Goal: Task Accomplishment & Management: Use online tool/utility

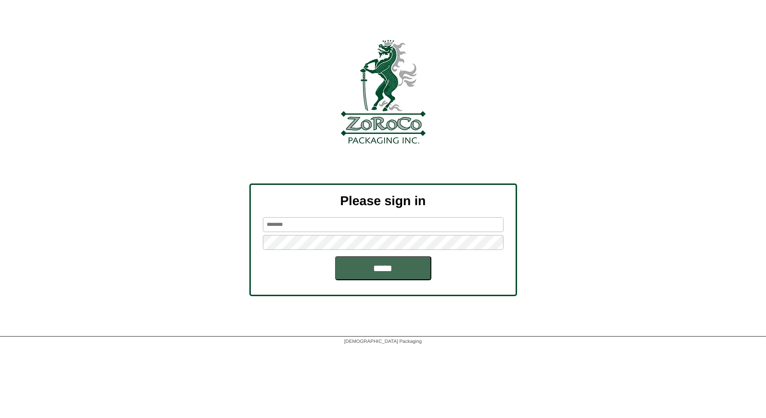
type input "*****"
click at [391, 270] on input "*****" at bounding box center [383, 268] width 96 height 24
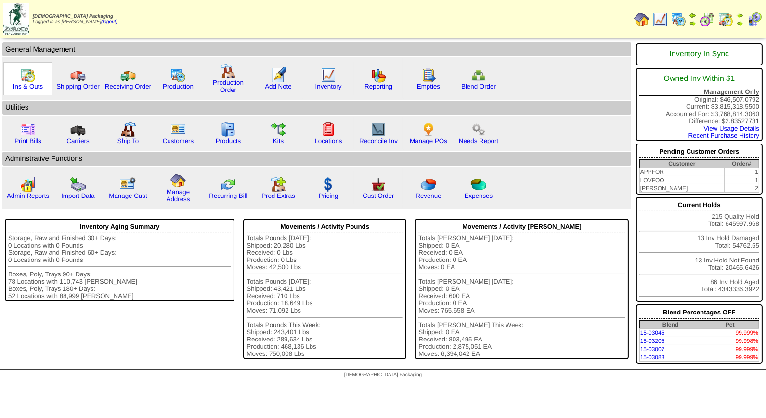
click at [26, 77] on img at bounding box center [27, 74] width 15 height 15
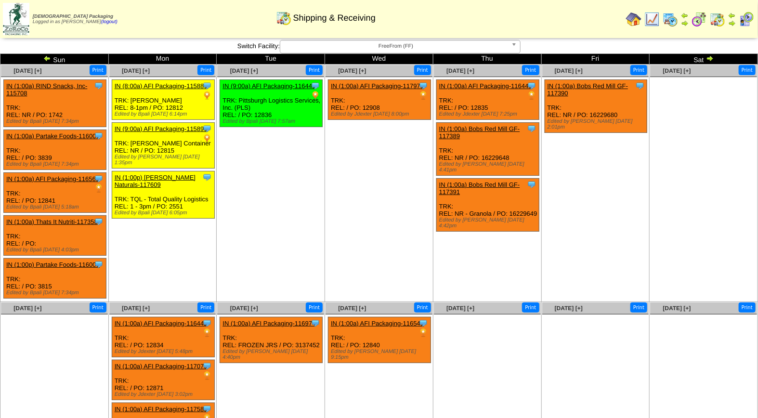
click at [742, 17] on img at bounding box center [746, 19] width 15 height 15
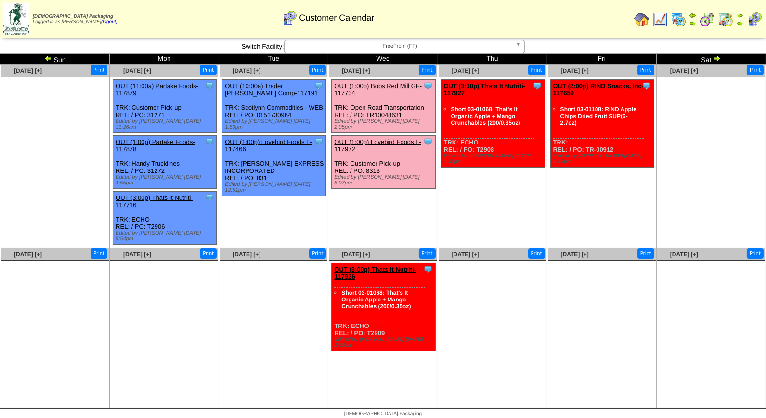
click at [387, 83] on link "OUT (1:00p) Bobs Red Mill GF-117734" at bounding box center [378, 89] width 88 height 14
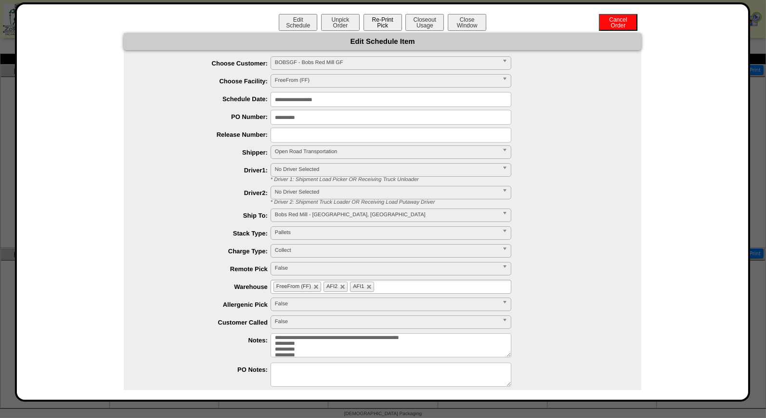
click at [382, 23] on button "Re-Print Pick" at bounding box center [383, 22] width 39 height 17
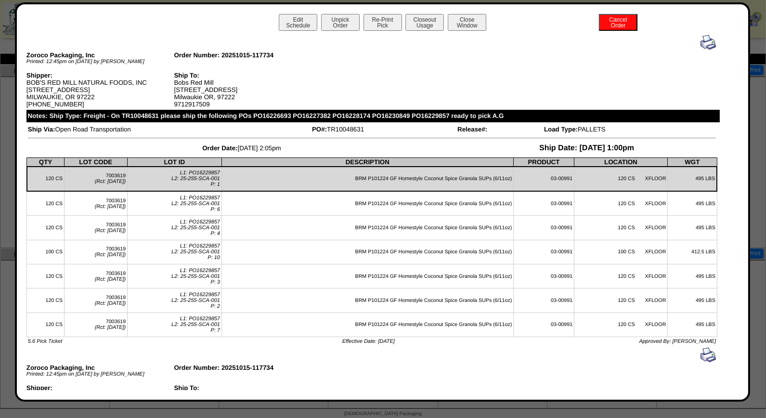
click at [701, 40] on img at bounding box center [708, 42] width 15 height 15
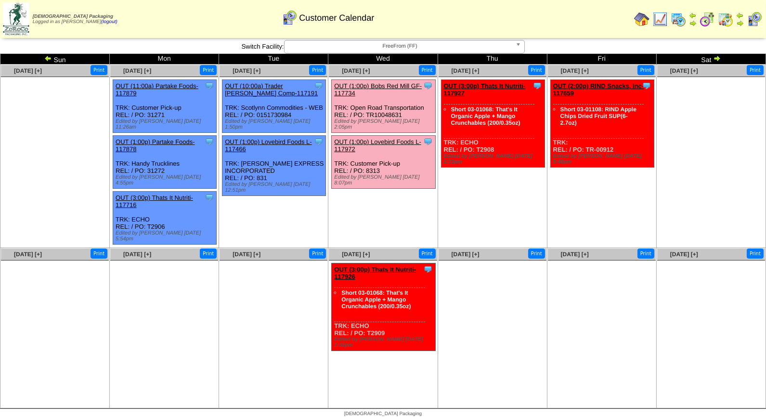
click at [374, 138] on link "OUT (1:00p) Lovebird Foods L-117972" at bounding box center [377, 145] width 87 height 14
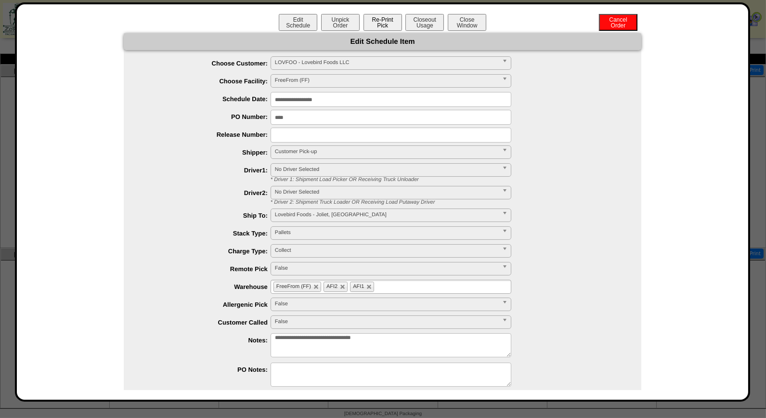
click at [382, 20] on button "Re-Print Pick" at bounding box center [383, 22] width 39 height 17
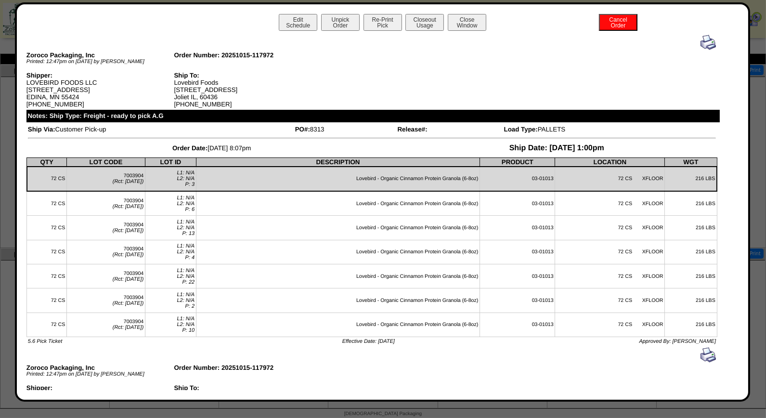
click at [701, 43] on img at bounding box center [708, 42] width 15 height 15
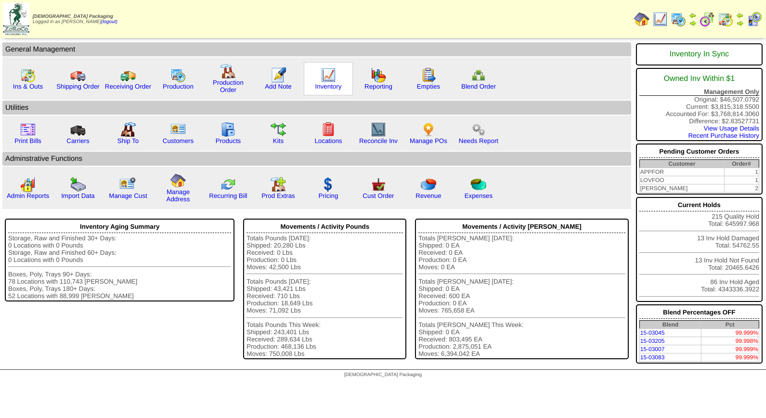
click at [326, 70] on img at bounding box center [328, 74] width 15 height 15
